Goal: Transaction & Acquisition: Purchase product/service

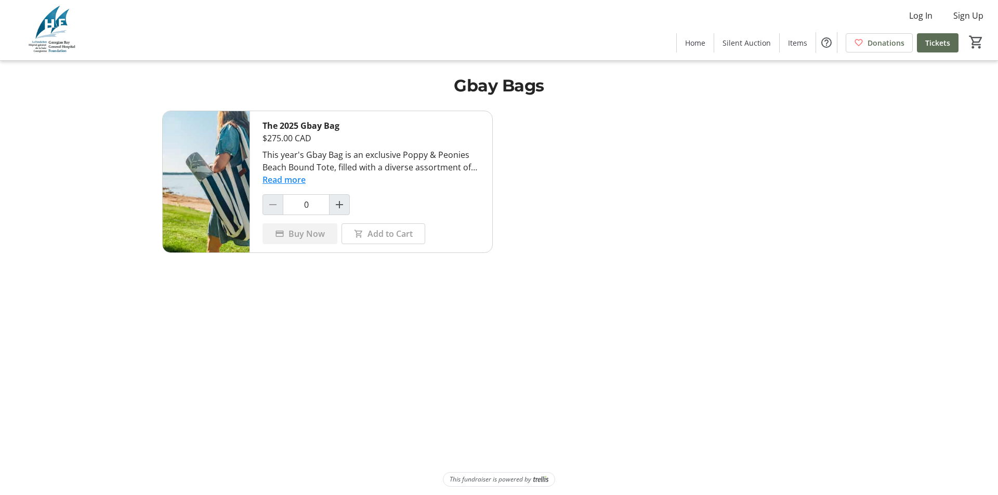
click at [289, 181] on button "Read more" at bounding box center [284, 180] width 43 height 12
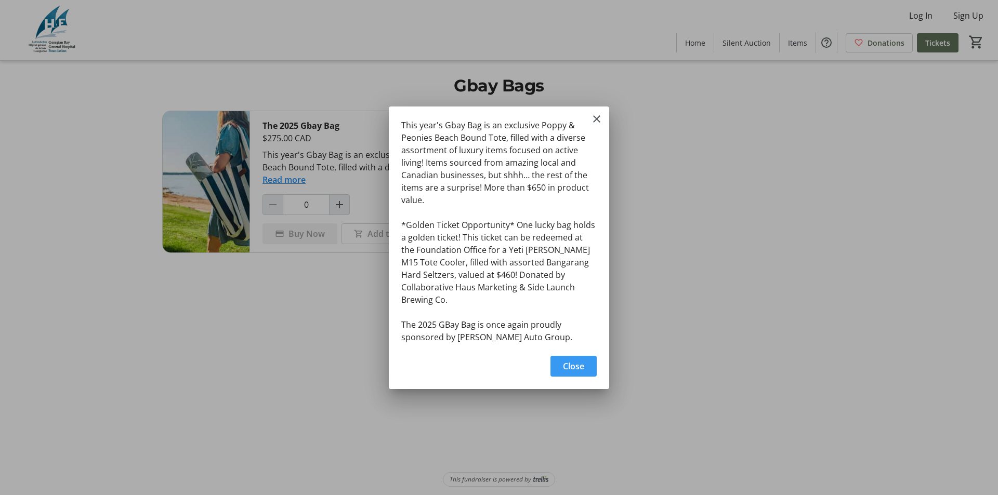
drag, startPoint x: 591, startPoint y: 359, endPoint x: 593, endPoint y: 348, distance: 11.0
click at [592, 359] on span "button" at bounding box center [574, 366] width 46 height 25
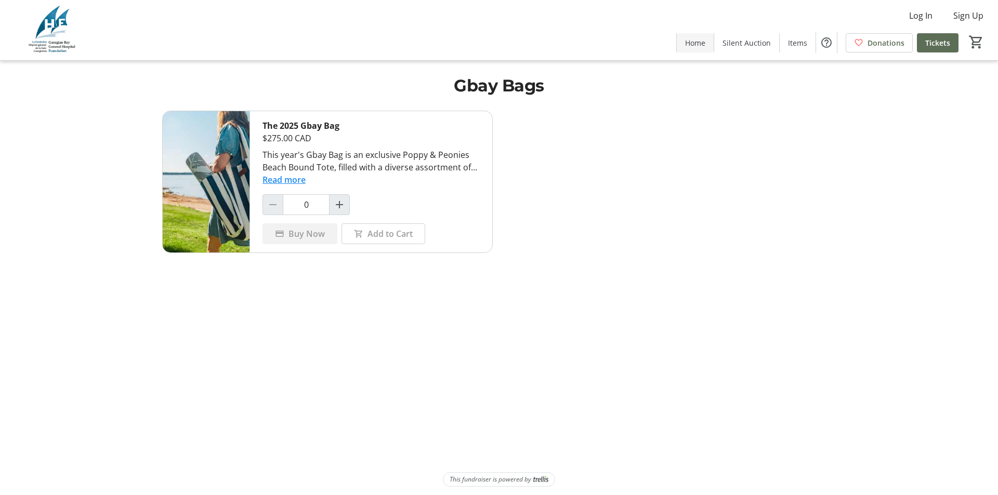
click at [700, 46] on span "Home" at bounding box center [695, 42] width 20 height 11
click at [705, 45] on span "Home" at bounding box center [695, 42] width 20 height 11
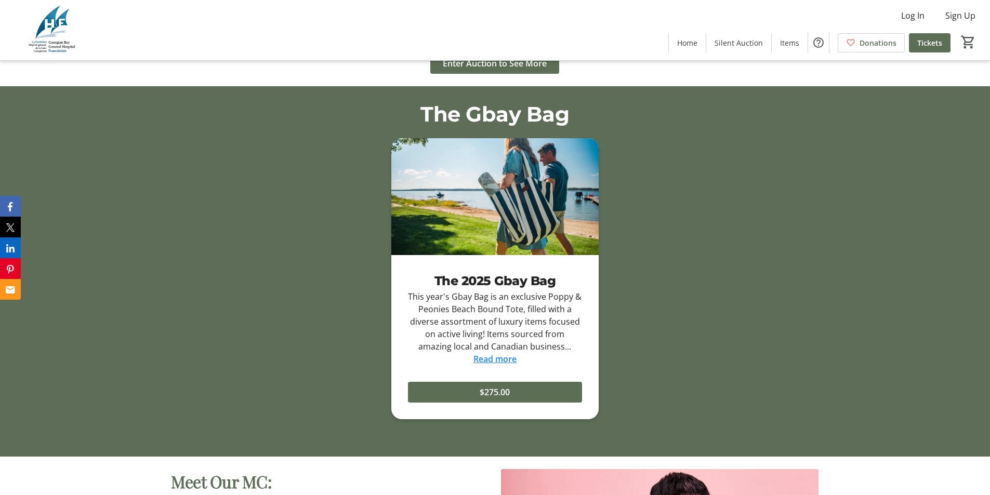
scroll to position [1716, 0]
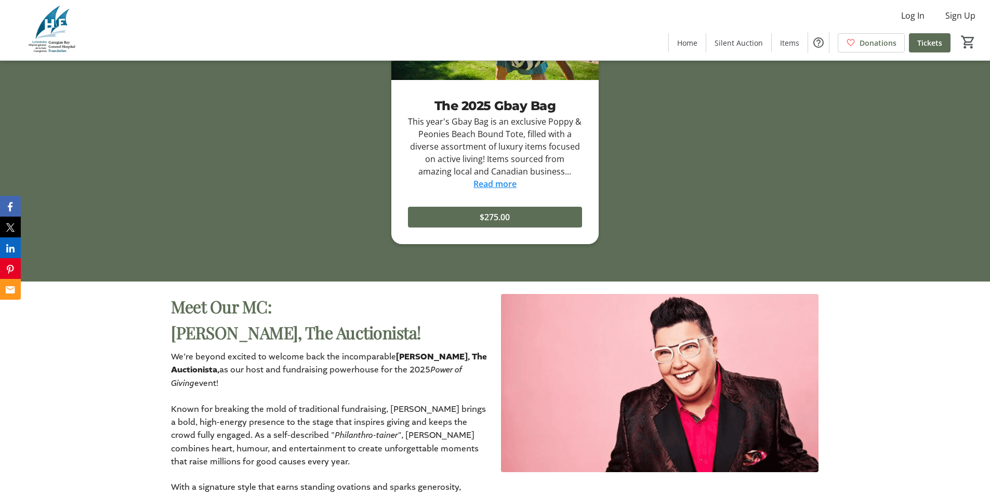
click at [512, 186] on link "Read more" at bounding box center [495, 183] width 43 height 11
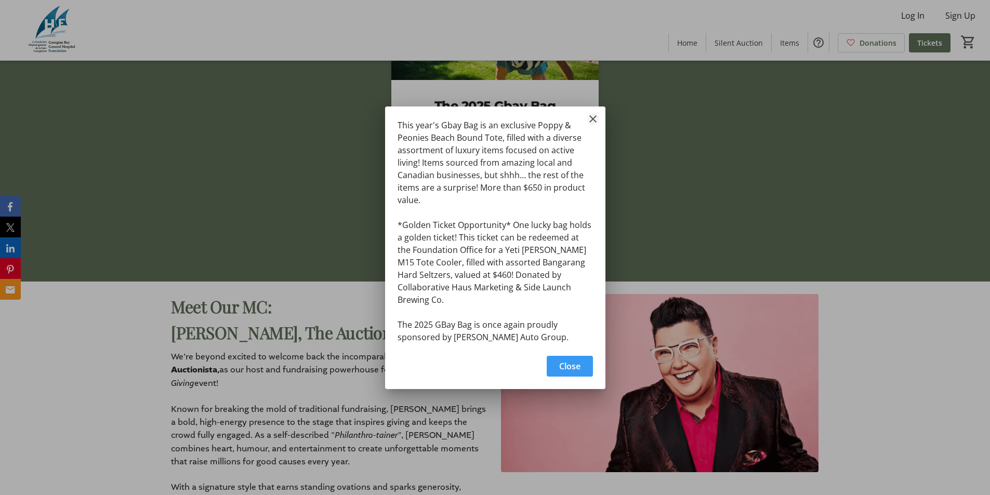
click at [595, 125] on mat-icon "Close" at bounding box center [593, 119] width 12 height 12
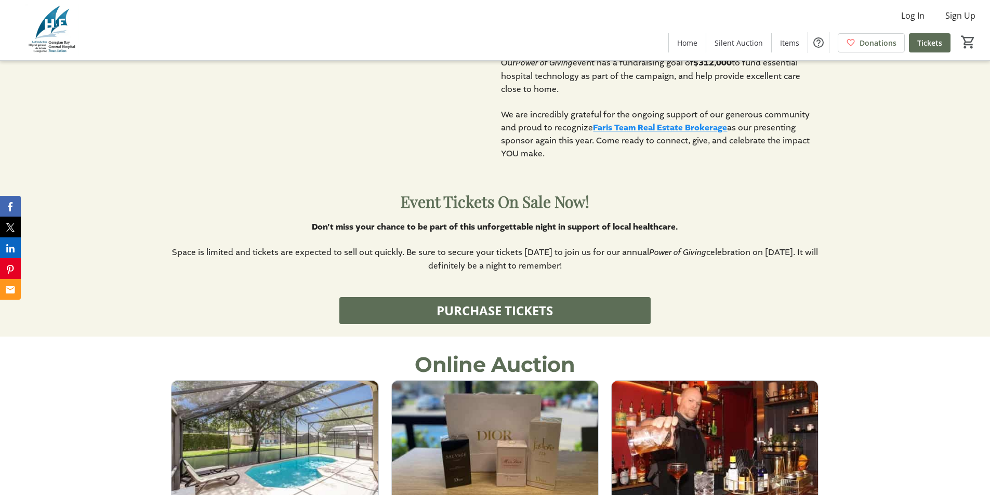
scroll to position [936, 0]
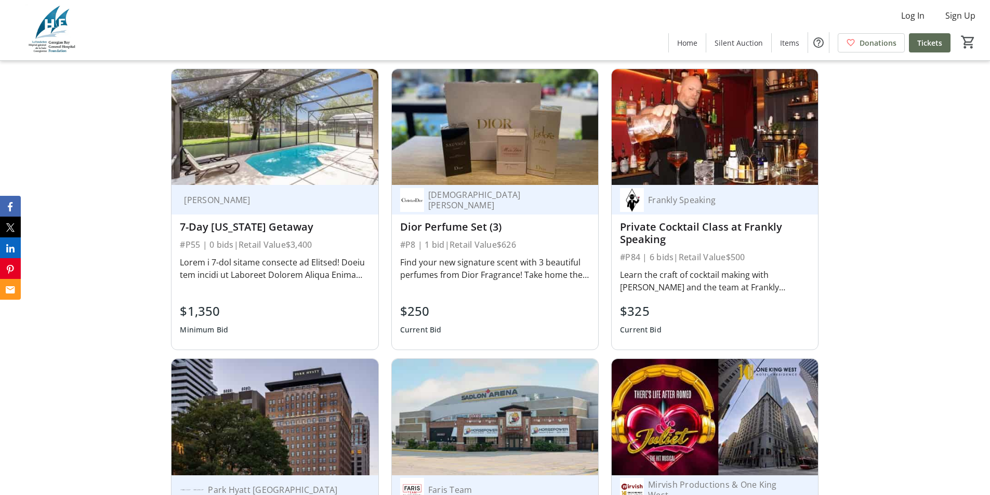
click at [706, 167] on img at bounding box center [715, 127] width 206 height 116
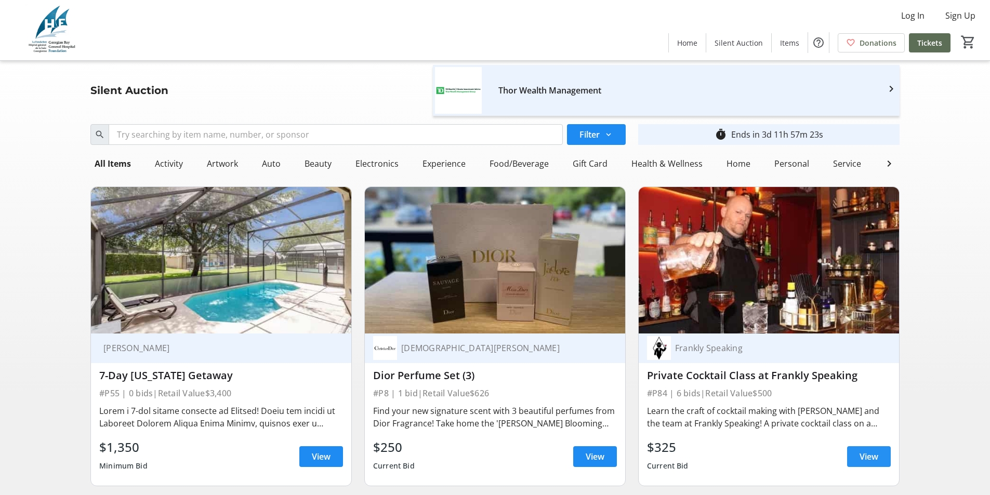
click at [868, 463] on span "View" at bounding box center [869, 457] width 19 height 12
